Goal: Transaction & Acquisition: Download file/media

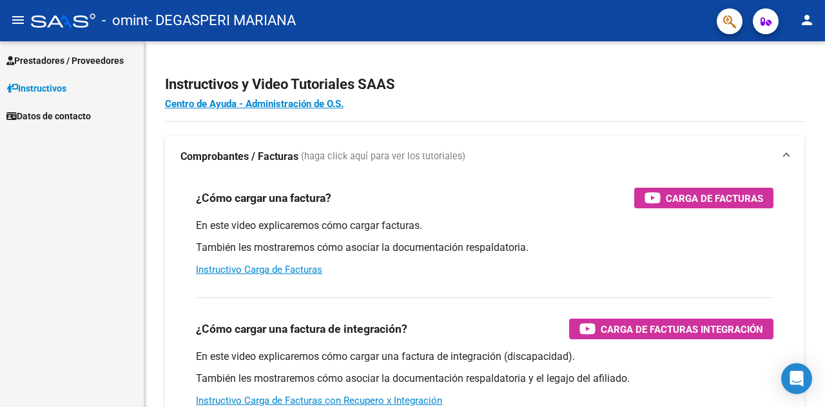
click at [47, 63] on span "Prestadores / Proveedores" at bounding box center [64, 60] width 117 height 14
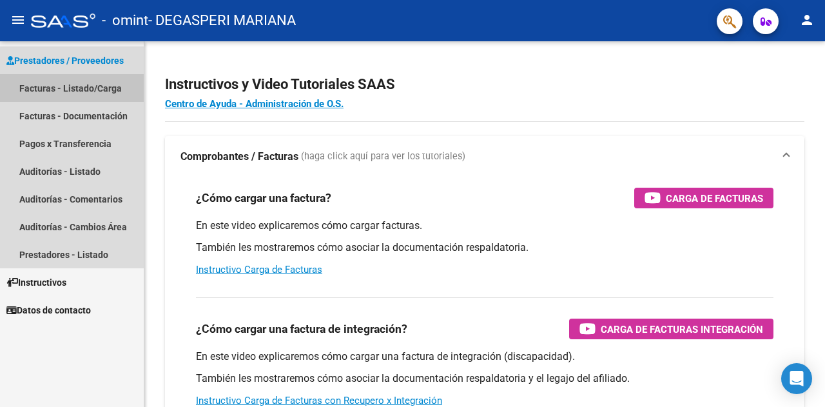
click at [57, 86] on link "Facturas - Listado/Carga" at bounding box center [72, 88] width 144 height 28
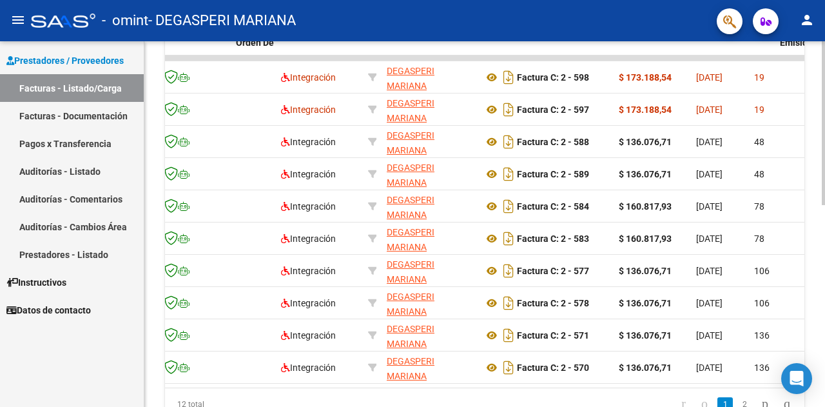
scroll to position [0, 89]
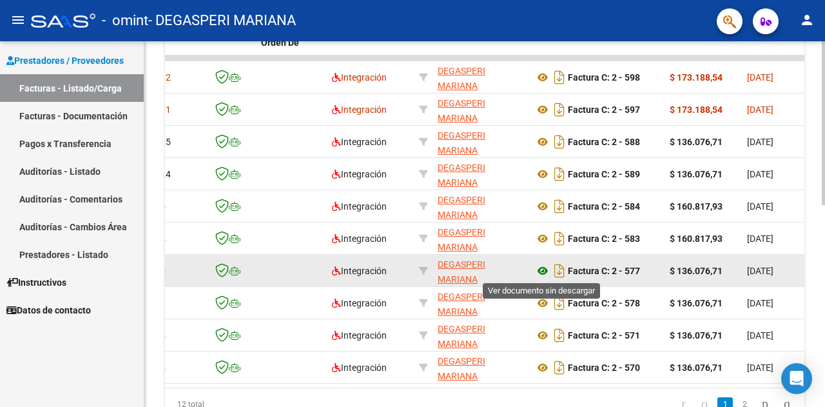
click at [538, 274] on icon at bounding box center [542, 270] width 17 height 15
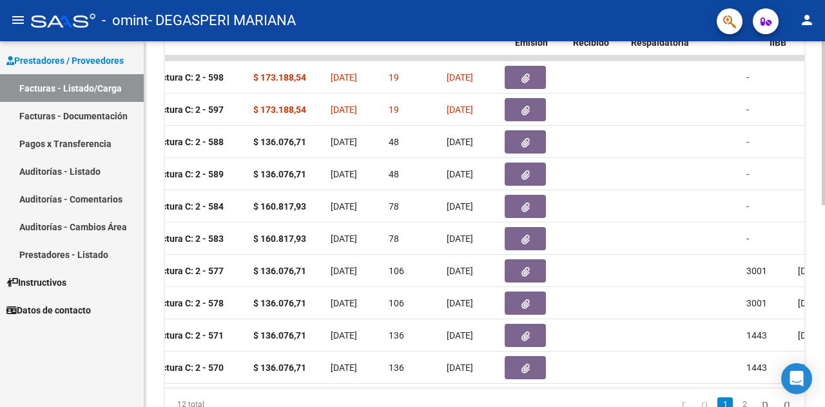
scroll to position [0, 309]
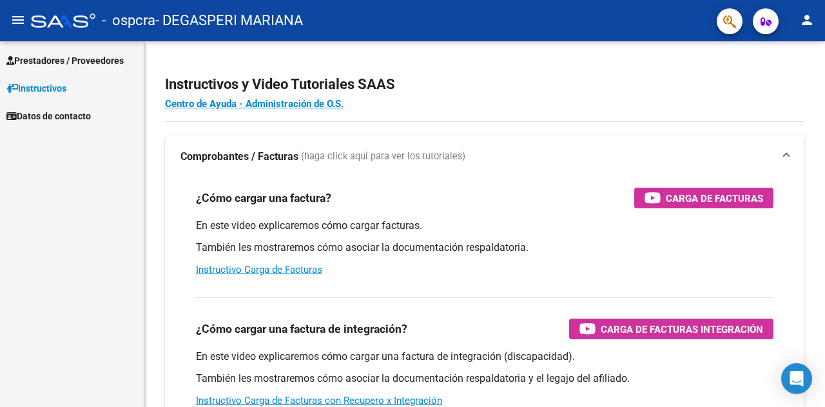
click at [54, 61] on span "Prestadores / Proveedores" at bounding box center [64, 60] width 117 height 14
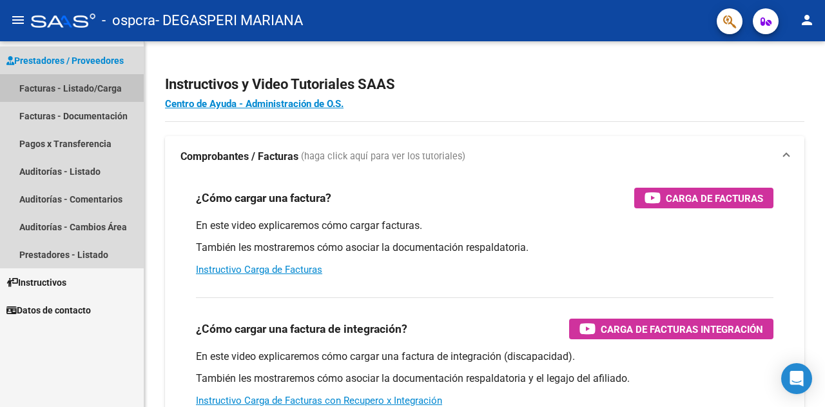
click at [64, 84] on link "Facturas - Listado/Carga" at bounding box center [72, 88] width 144 height 28
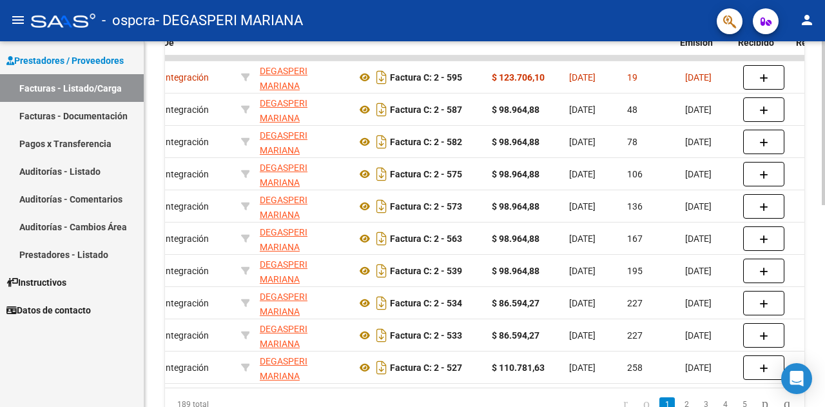
scroll to position [0, 202]
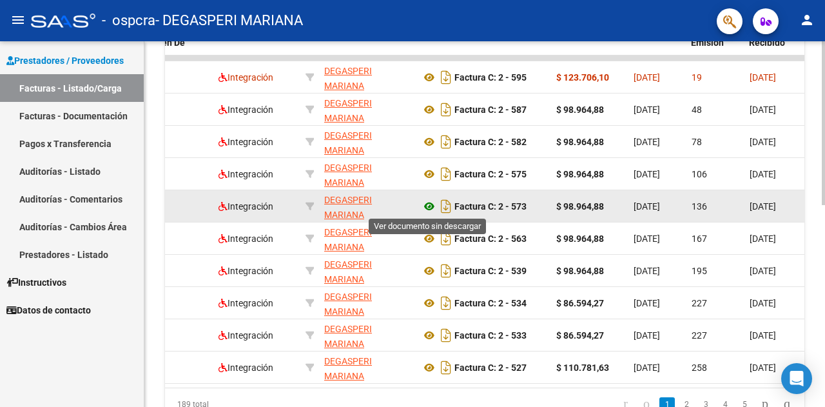
click at [428, 203] on icon at bounding box center [429, 206] width 17 height 15
